Goal: Information Seeking & Learning: Understand process/instructions

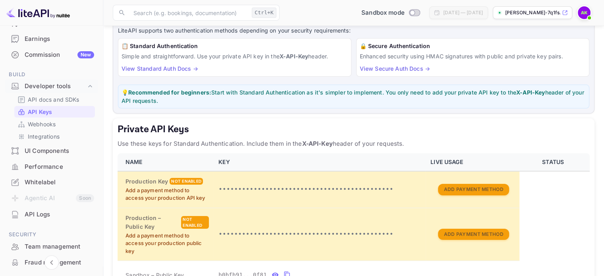
scroll to position [39, 0]
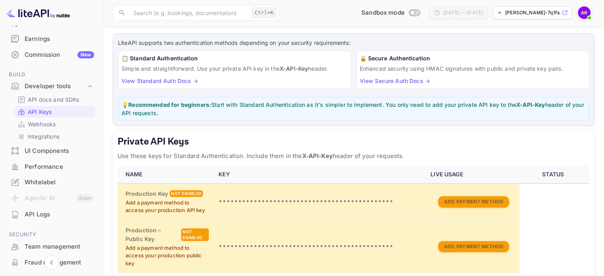
click at [174, 81] on link "View Standard Auth Docs →" at bounding box center [160, 80] width 77 height 7
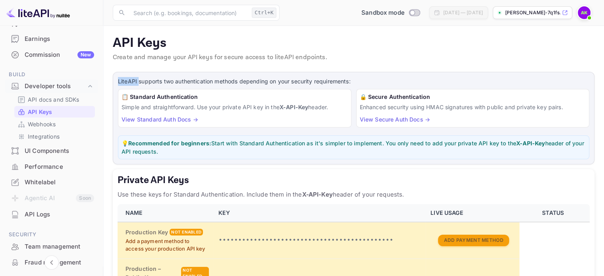
drag, startPoint x: 118, startPoint y: 80, endPoint x: 138, endPoint y: 82, distance: 20.8
click at [138, 82] on div "LiteAPI supports two authentication methods depending on your security requirem…" at bounding box center [354, 118] width 482 height 93
copy p "LiteAPI"
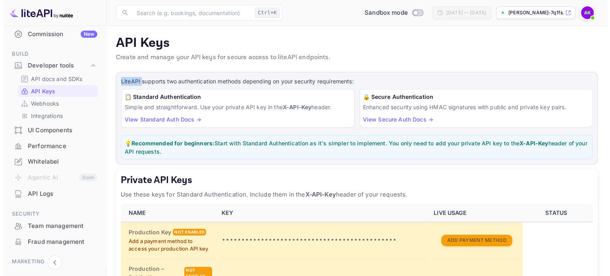
scroll to position [106, 0]
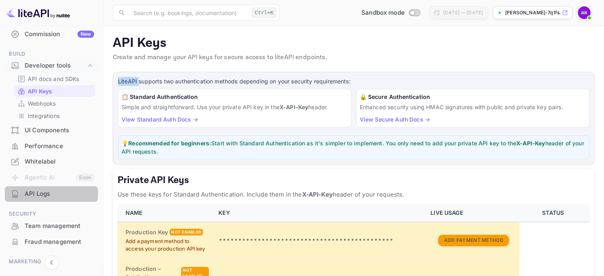
click at [49, 192] on div "API Logs" at bounding box center [60, 194] width 70 height 9
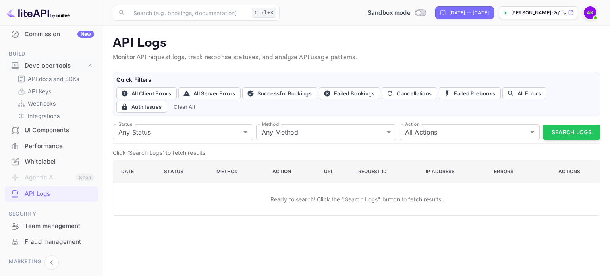
click at [570, 13] on icon at bounding box center [571, 13] width 6 height 6
click at [410, 14] on input "Switch to Production mode" at bounding box center [418, 12] width 16 height 5
checkbox input "false"
click at [436, 77] on div at bounding box center [305, 138] width 610 height 276
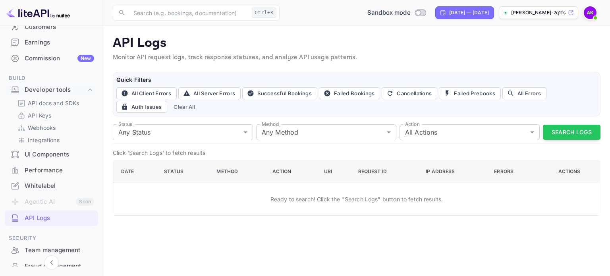
scroll to position [54, 0]
